Goal: Task Accomplishment & Management: Complete application form

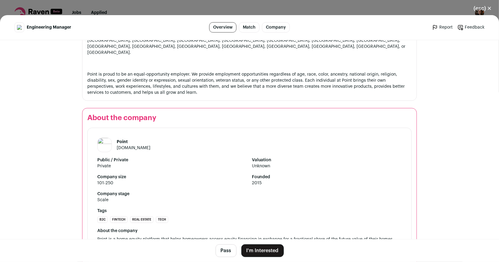
scroll to position [861, 0]
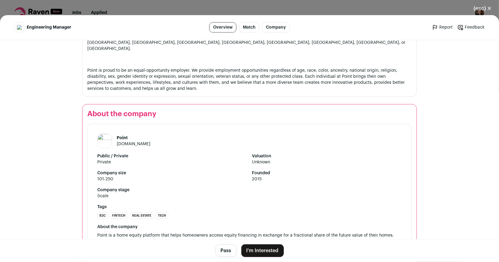
click at [268, 251] on button "I'm Interested" at bounding box center [262, 251] width 42 height 13
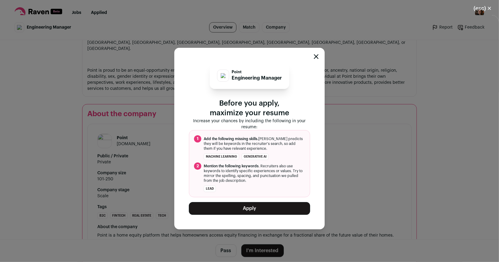
click at [249, 208] on button "Apply" at bounding box center [249, 208] width 121 height 13
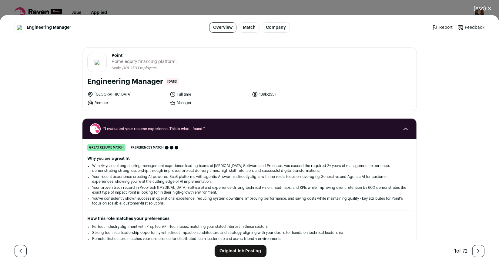
click at [145, 83] on h1 "Engineering Manager" at bounding box center [125, 82] width 76 height 10
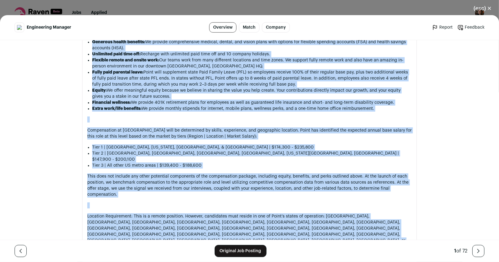
scroll to position [861, 0]
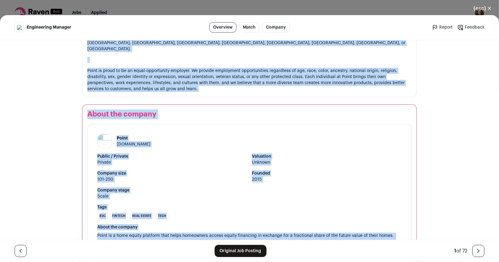
drag, startPoint x: 85, startPoint y: 123, endPoint x: 308, endPoint y: 218, distance: 242.8
copy div "About the job Local or 100% Remote About Point ✨ Real Impact, Real People: Our …"
click at [198, 134] on header "Point point.com" at bounding box center [249, 141] width 304 height 15
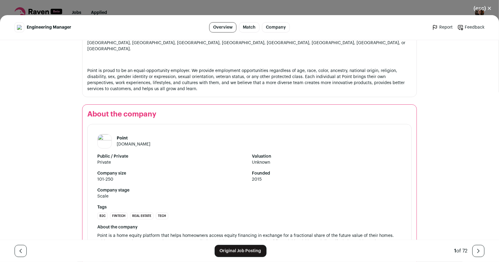
click at [487, 8] on button "(esc) ✕" at bounding box center [482, 8] width 33 height 13
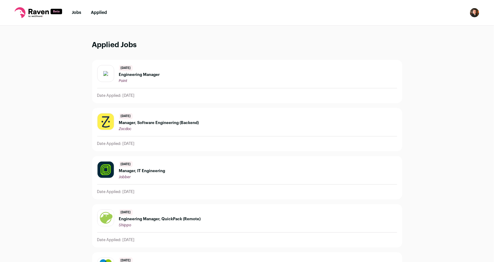
click at [75, 12] on link "Jobs" at bounding box center [76, 13] width 9 height 4
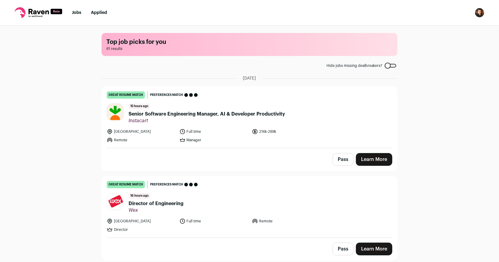
click at [211, 114] on span "Senior Software Engineering Manager, AI & Developer Productivity" at bounding box center [206, 114] width 156 height 7
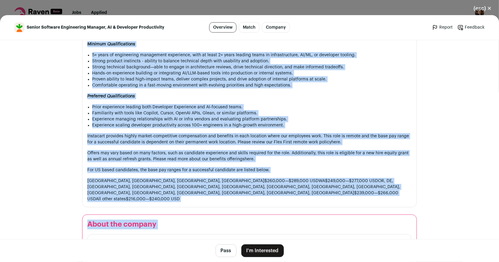
scroll to position [708, 0]
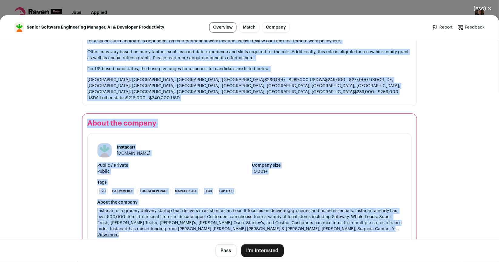
drag, startPoint x: 85, startPoint y: 168, endPoint x: 130, endPoint y: 223, distance: 70.6
copy div "About the job We're transforming the grocery industry At Instacart, we invite t…"
click at [267, 253] on button "I'm Interested" at bounding box center [262, 251] width 42 height 13
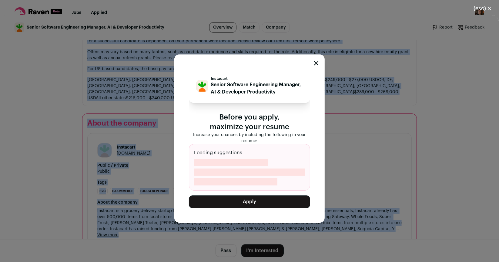
click at [264, 201] on button "Apply" at bounding box center [249, 202] width 121 height 13
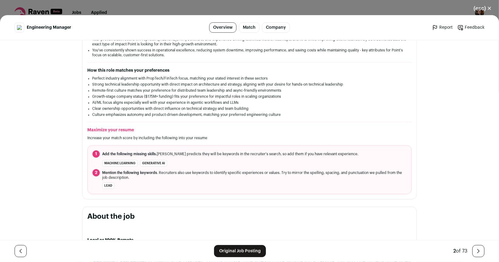
scroll to position [151, 0]
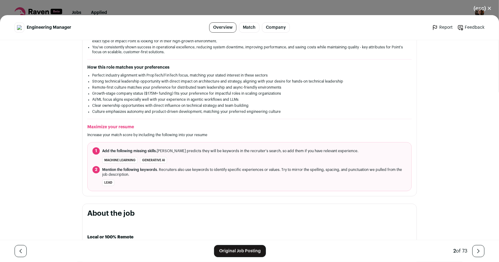
click at [235, 250] on link "Original Job Posting" at bounding box center [240, 251] width 52 height 12
click at [483, 9] on button "(esc) ✕" at bounding box center [482, 8] width 33 height 13
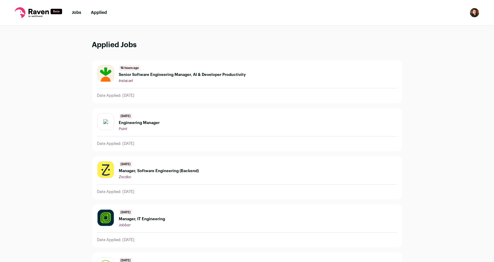
click at [73, 11] on link "Jobs" at bounding box center [76, 13] width 9 height 4
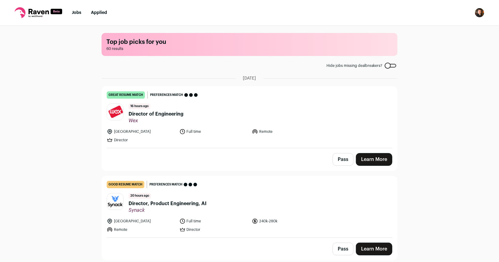
click at [158, 114] on span "Director of Engineering" at bounding box center [155, 114] width 55 height 7
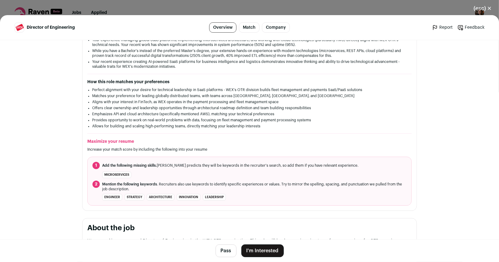
scroll to position [151, 0]
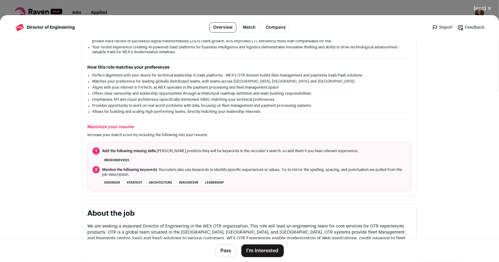
click at [257, 252] on button "I'm Interested" at bounding box center [262, 251] width 42 height 13
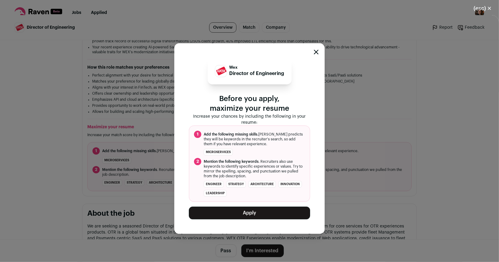
click at [252, 217] on button "Apply" at bounding box center [249, 213] width 121 height 13
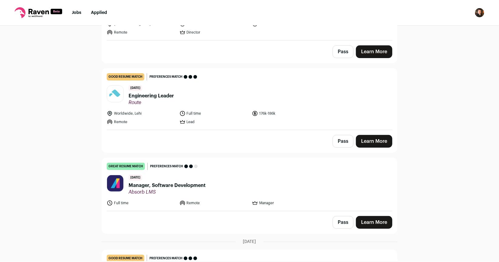
scroll to position [121, 0]
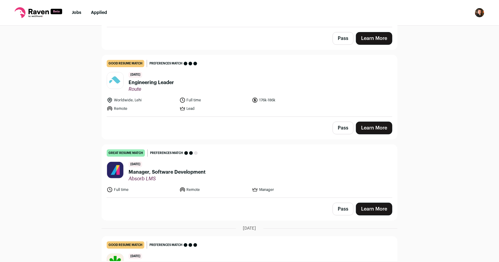
click at [159, 171] on span "Manager, Software Development" at bounding box center [166, 172] width 77 height 7
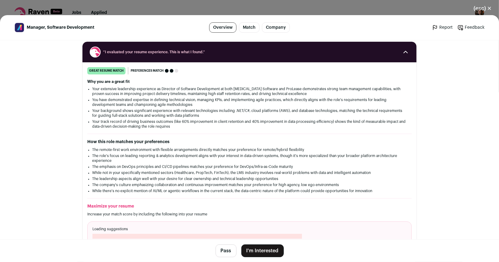
scroll to position [91, 0]
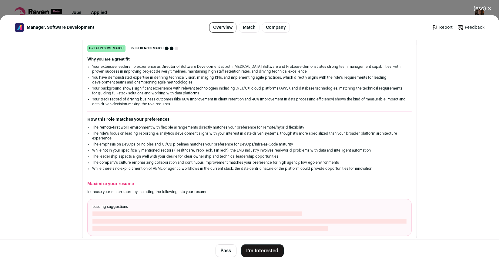
click at [272, 249] on button "I'm Interested" at bounding box center [262, 251] width 42 height 13
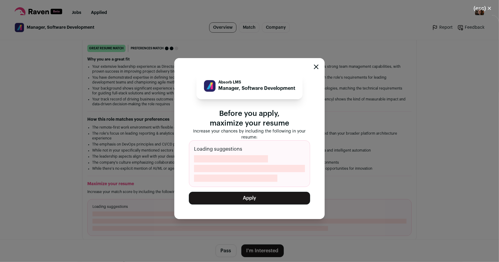
click at [266, 201] on button "Apply" at bounding box center [249, 198] width 121 height 13
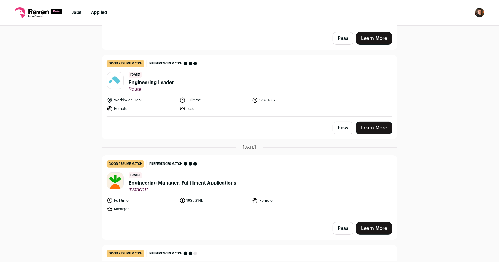
click at [75, 11] on link "Jobs" at bounding box center [76, 13] width 9 height 4
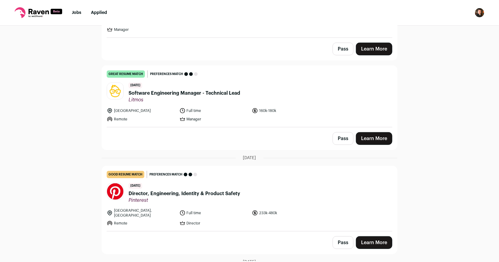
scroll to position [363, 0]
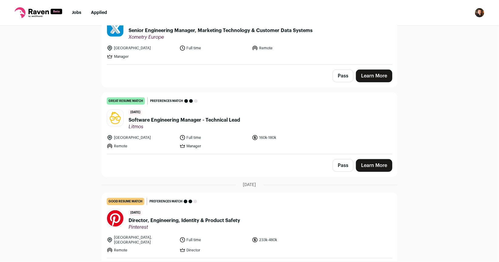
click at [191, 118] on span "Software Engineering Manager - Technical Lead" at bounding box center [183, 120] width 111 height 7
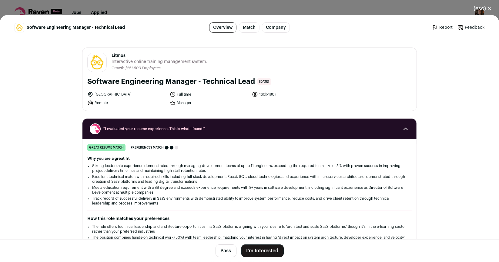
click at [259, 253] on button "I'm Interested" at bounding box center [262, 251] width 42 height 13
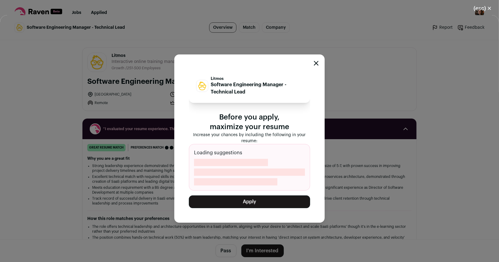
click at [255, 204] on button "Apply" at bounding box center [249, 202] width 121 height 13
